Goal: Register for event/course

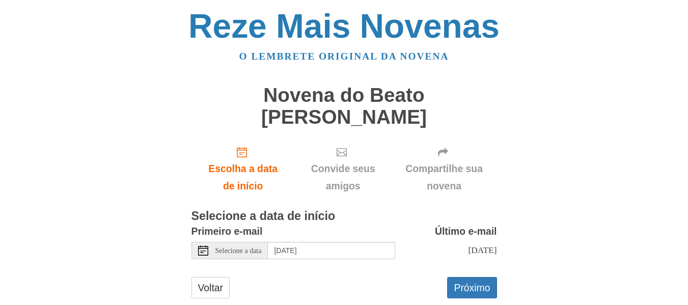
scroll to position [320, 0]
click at [199, 246] on icon at bounding box center [203, 251] width 10 height 10
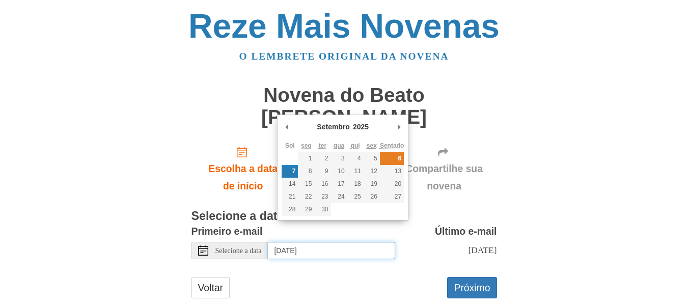
click at [398, 157] on font "6" at bounding box center [400, 158] width 4 height 7
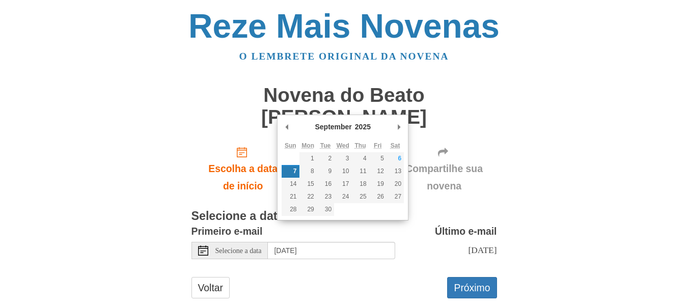
click at [256, 247] on font "Selecione a data" at bounding box center [238, 251] width 46 height 8
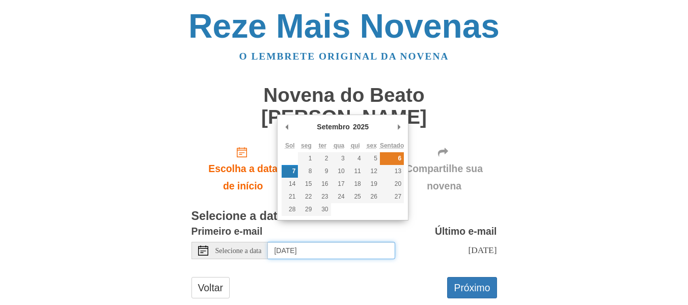
click at [398, 159] on font "6" at bounding box center [400, 158] width 4 height 7
click at [350, 242] on input "Sunday, September 7th" at bounding box center [331, 250] width 127 height 17
click at [401, 157] on font "6" at bounding box center [400, 158] width 4 height 7
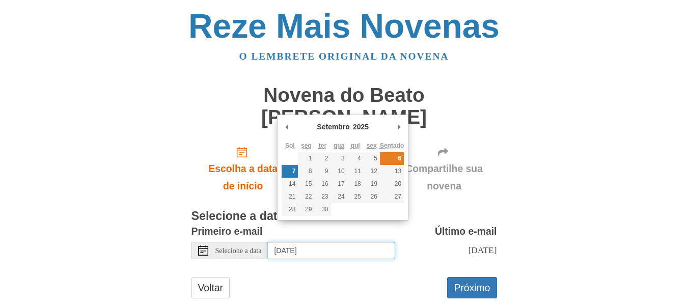
click at [401, 157] on font "6" at bounding box center [400, 158] width 4 height 7
click at [292, 242] on input "Sunday, September 7th" at bounding box center [331, 250] width 127 height 17
type input "Saturday, September 6th"
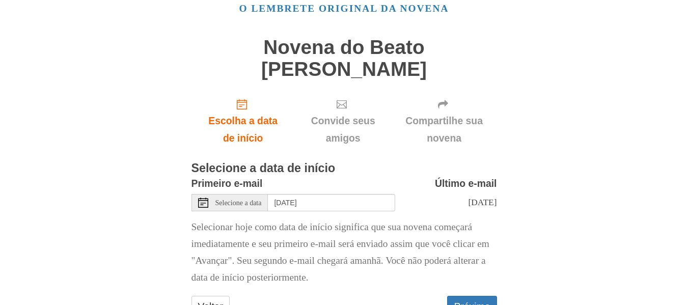
scroll to position [95, 0]
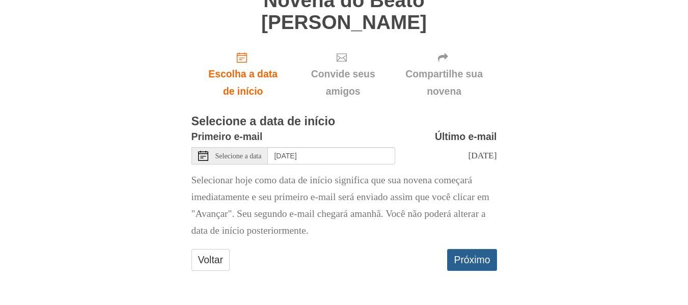
click at [484, 261] on font "Próximo" at bounding box center [472, 260] width 36 height 11
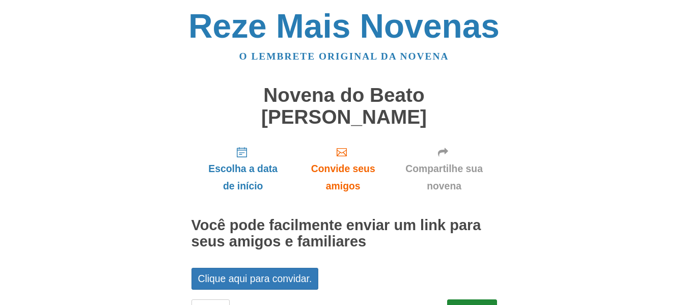
scroll to position [320, 0]
click at [455, 299] on link "Próximo" at bounding box center [471, 309] width 49 height 21
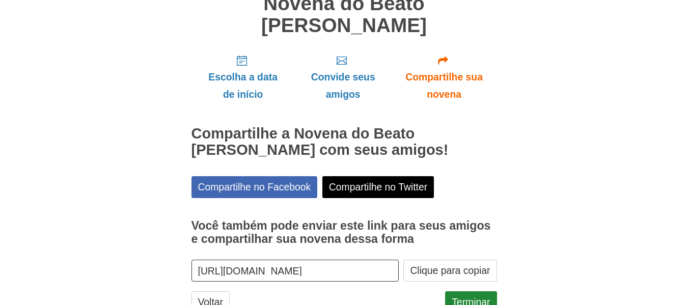
scroll to position [108, 0]
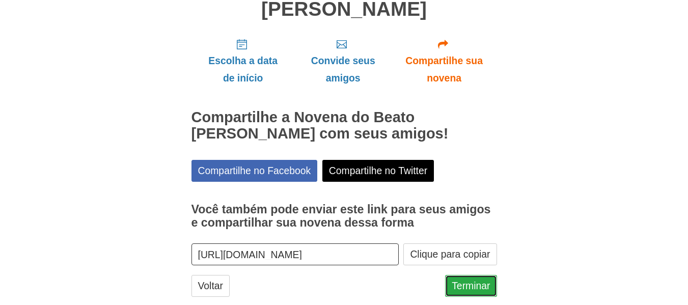
click at [462, 275] on link "Terminar" at bounding box center [470, 285] width 51 height 21
